Goal: Navigation & Orientation: Understand site structure

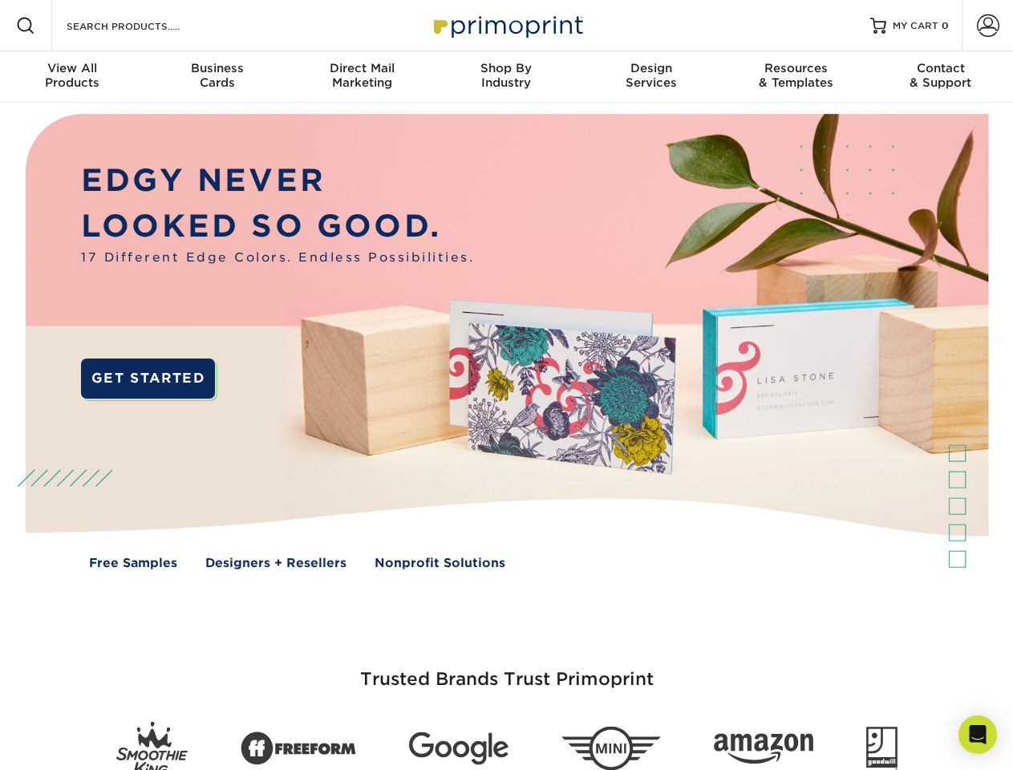
click at [506, 385] on img at bounding box center [506, 353] width 1002 height 501
click at [26, 26] on span at bounding box center [25, 25] width 19 height 19
click at [987, 26] on span at bounding box center [988, 25] width 22 height 22
click at [72, 77] on div "View All Products" at bounding box center [72, 75] width 144 height 29
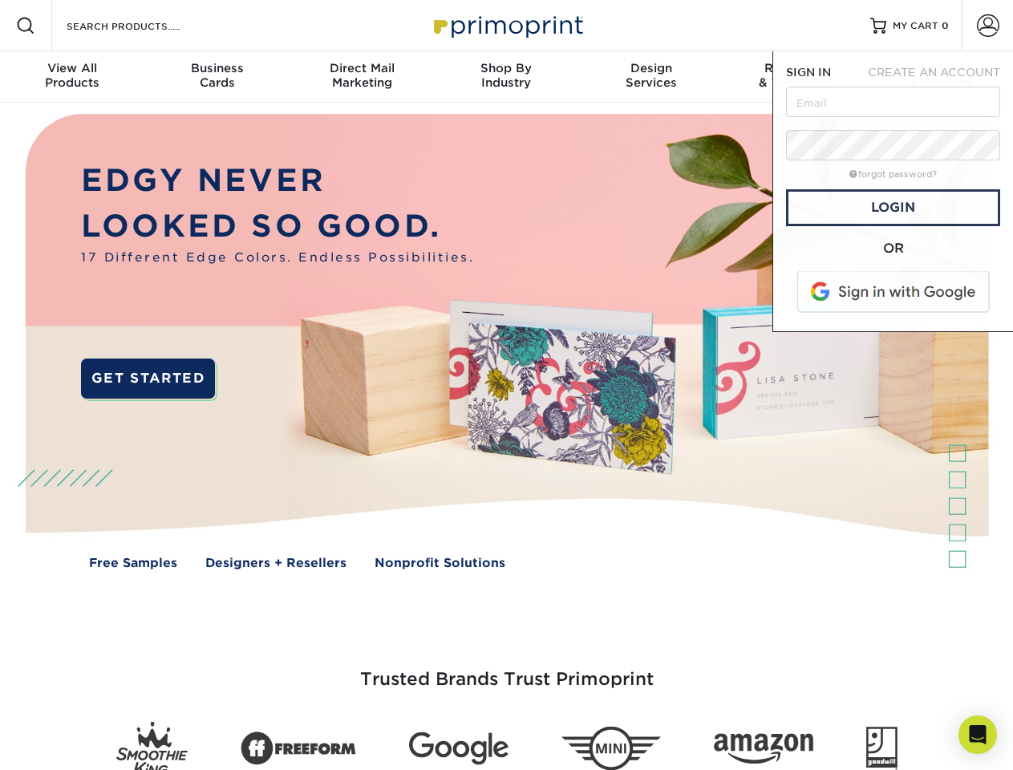
click at [216, 77] on div "Business Cards" at bounding box center [216, 75] width 144 height 29
click at [362, 77] on div "Direct Mail Marketing" at bounding box center [361, 75] width 144 height 29
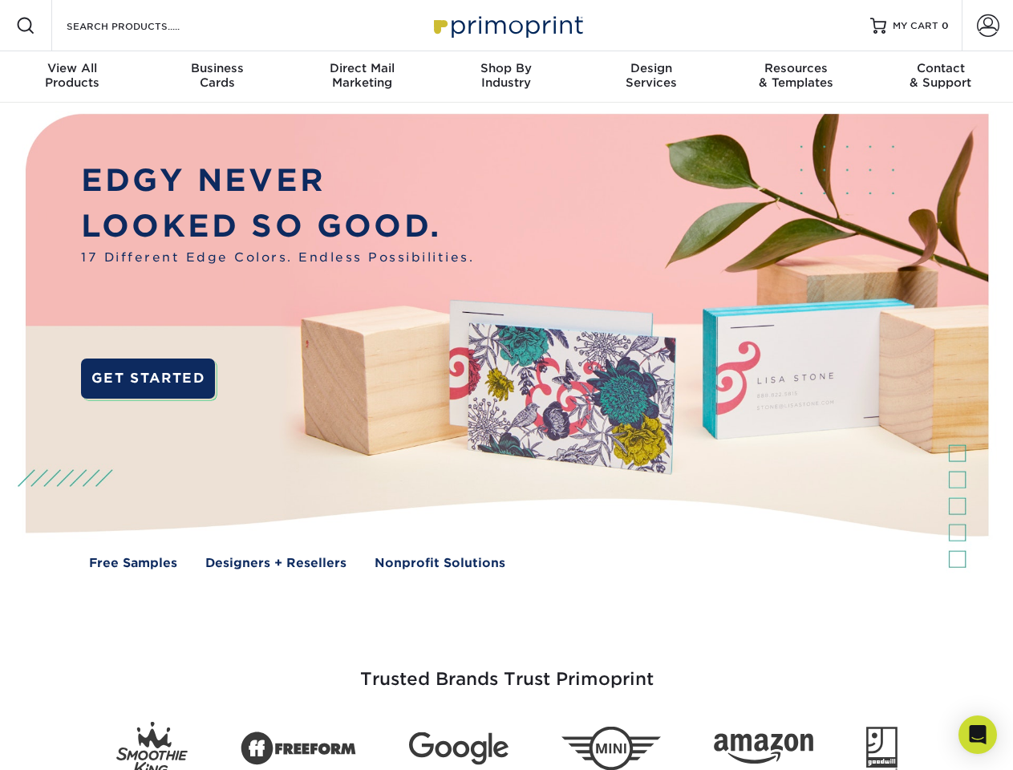
click at [506, 77] on div "Shop By Industry" at bounding box center [506, 75] width 144 height 29
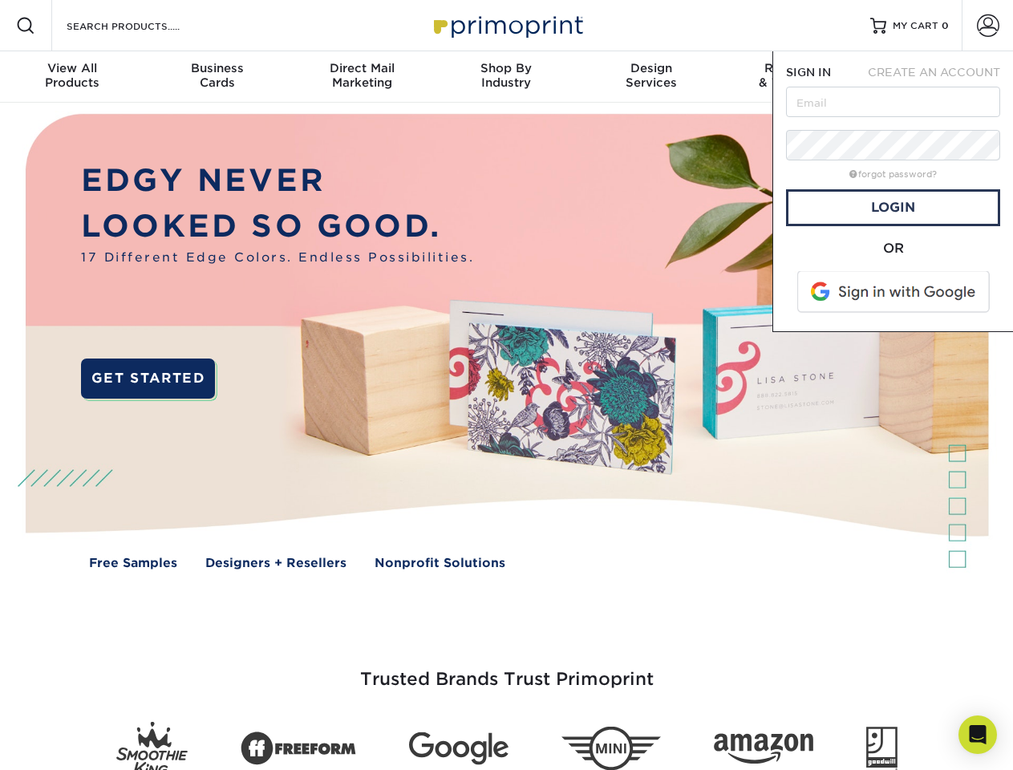
click at [651, 77] on div "Design Services" at bounding box center [651, 75] width 144 height 29
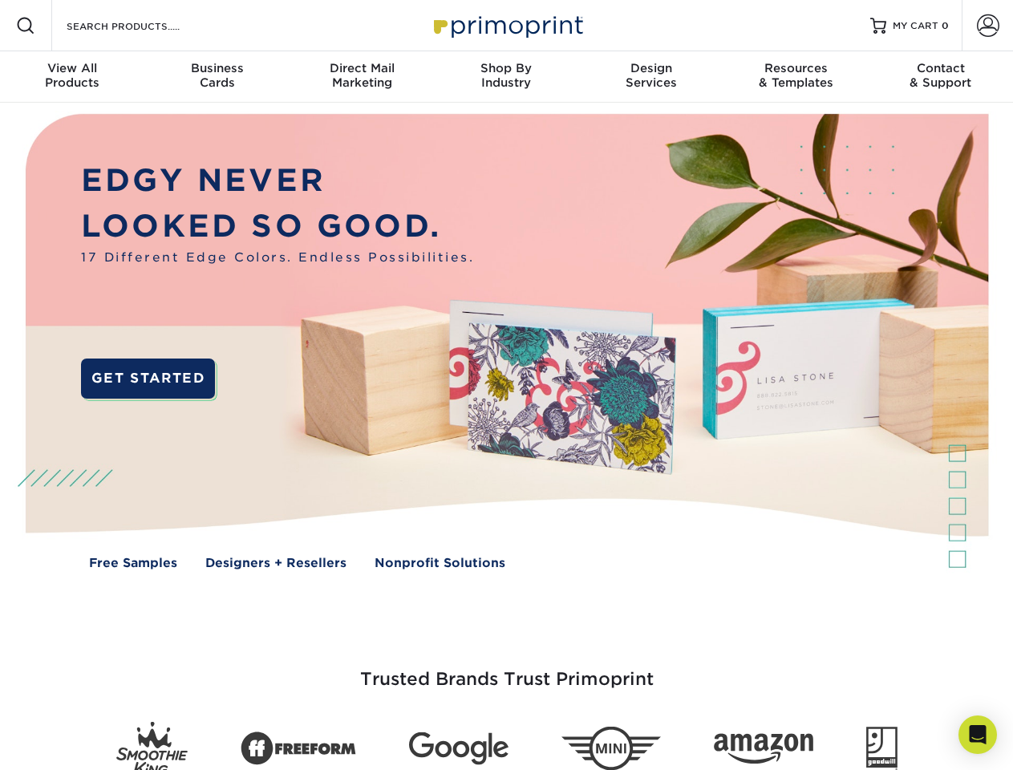
click at [795, 77] on span "SIGN IN" at bounding box center [808, 72] width 45 height 13
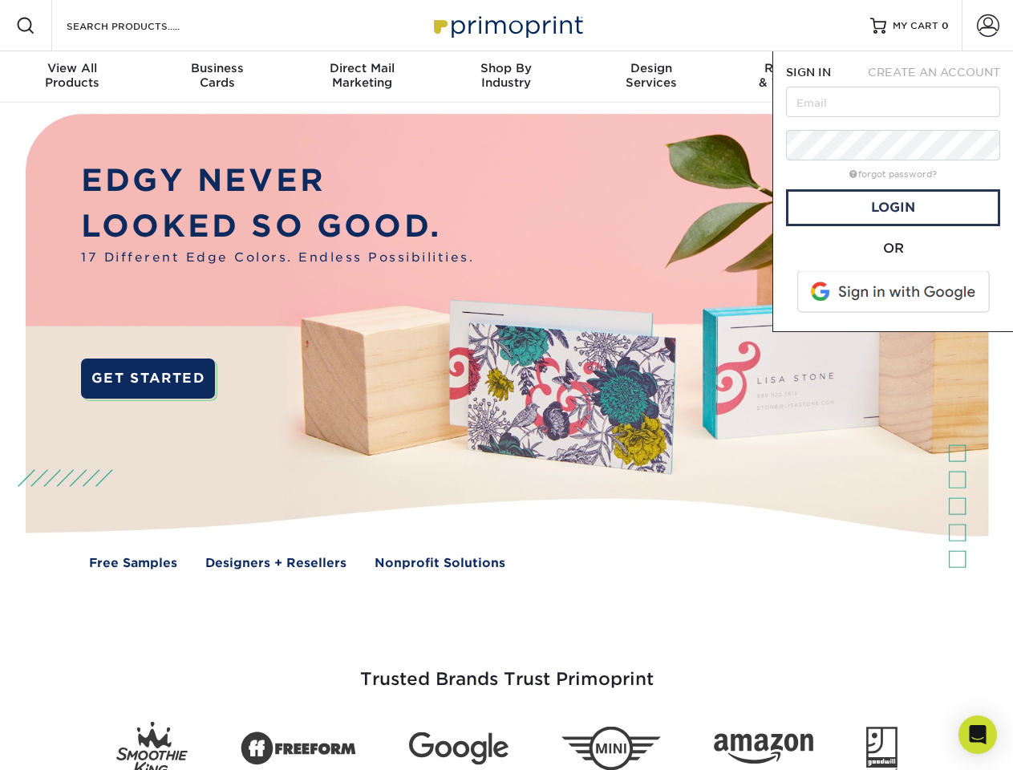
click at [941, 77] on div "Contact & Support" at bounding box center [940, 75] width 144 height 29
